Goal: Information Seeking & Learning: Find specific fact

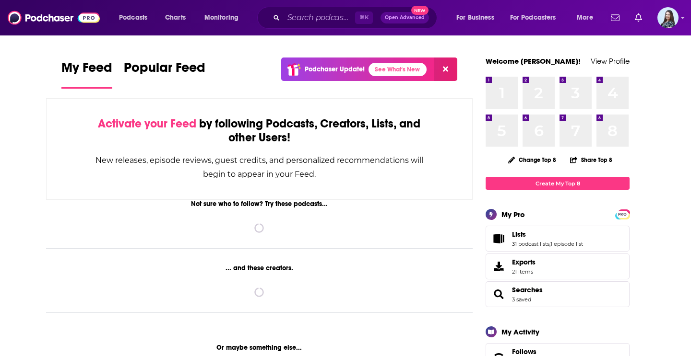
click at [280, 16] on div "⌘ K Open Advanced New" at bounding box center [347, 18] width 180 height 22
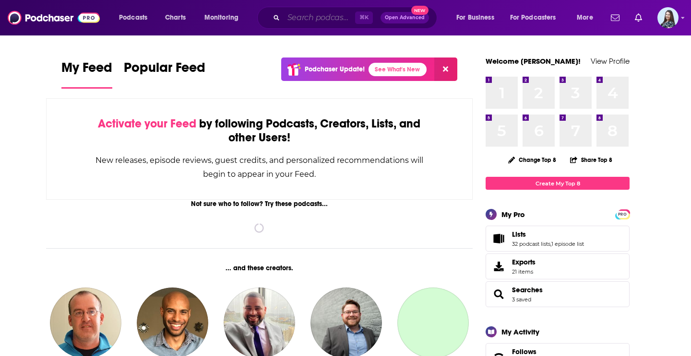
drag, startPoint x: 280, startPoint y: 16, endPoint x: 295, endPoint y: 21, distance: 15.5
click at [295, 21] on input "Search podcasts, credits, & more..." at bounding box center [318, 17] width 71 height 15
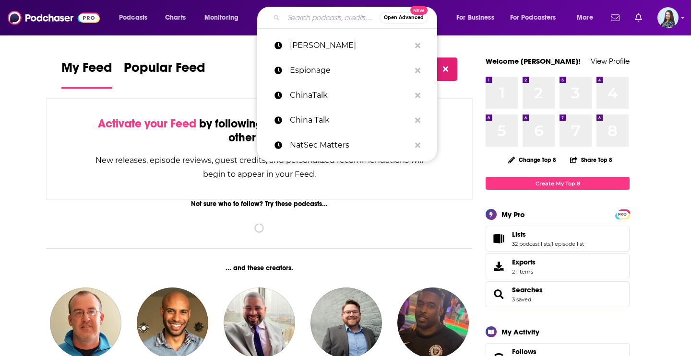
paste input "Art Manteris (Author)"
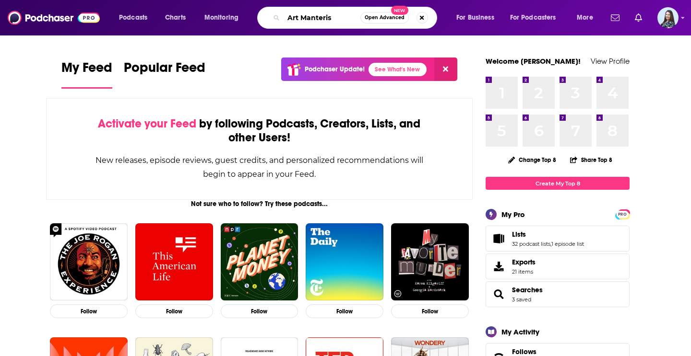
type input "Art Manteris"
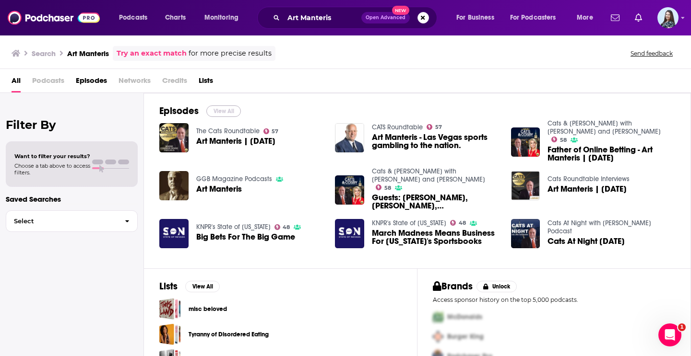
click at [222, 106] on button "View All" at bounding box center [223, 112] width 35 height 12
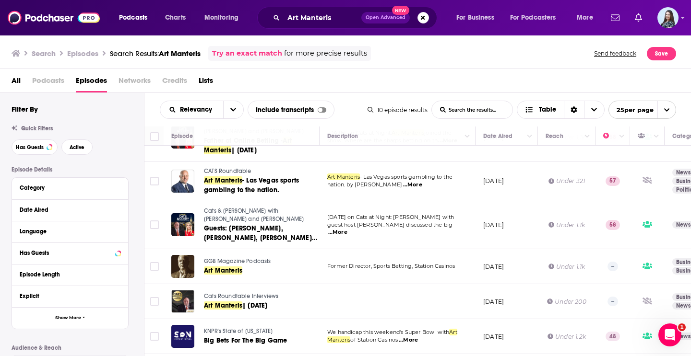
scroll to position [70, 0]
click at [394, 91] on div "All Podcasts Episodes Networks Credits Lists" at bounding box center [348, 83] width 672 height 20
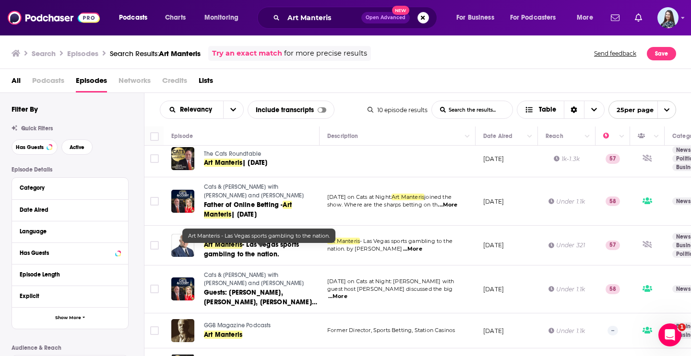
scroll to position [0, 0]
